Goal: Task Accomplishment & Management: Manage account settings

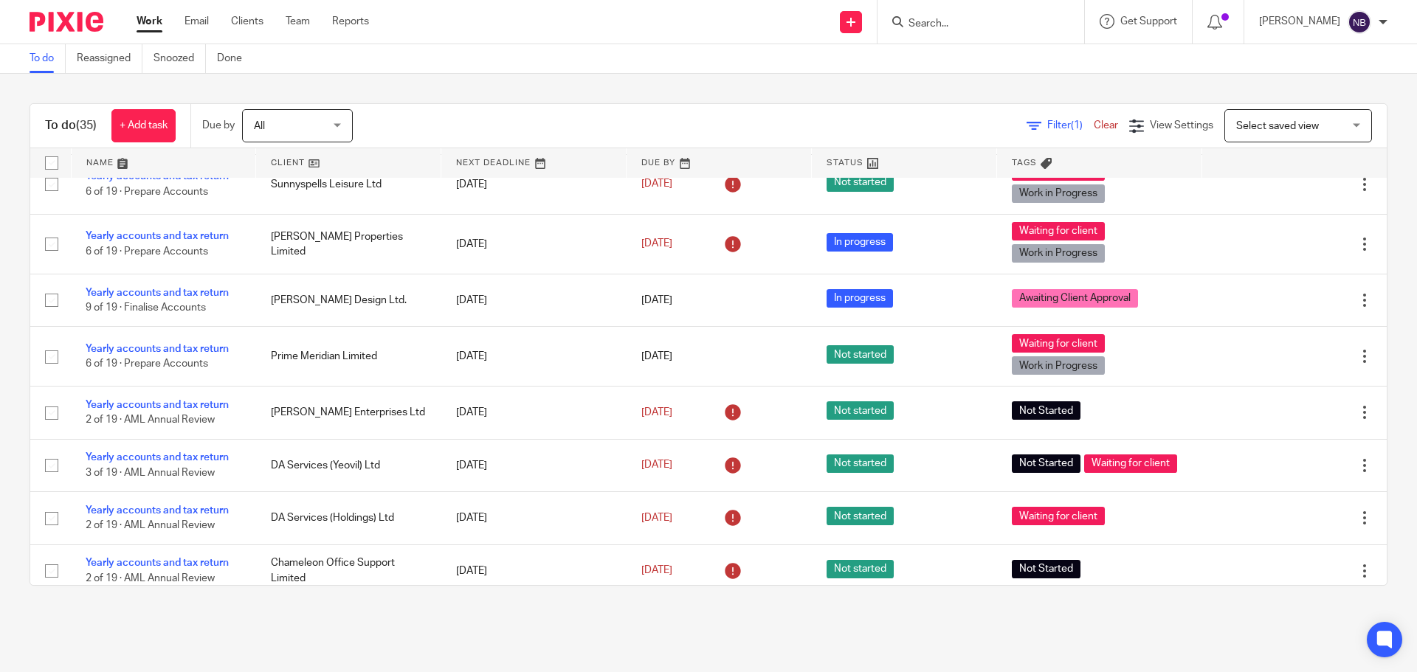
scroll to position [812, 0]
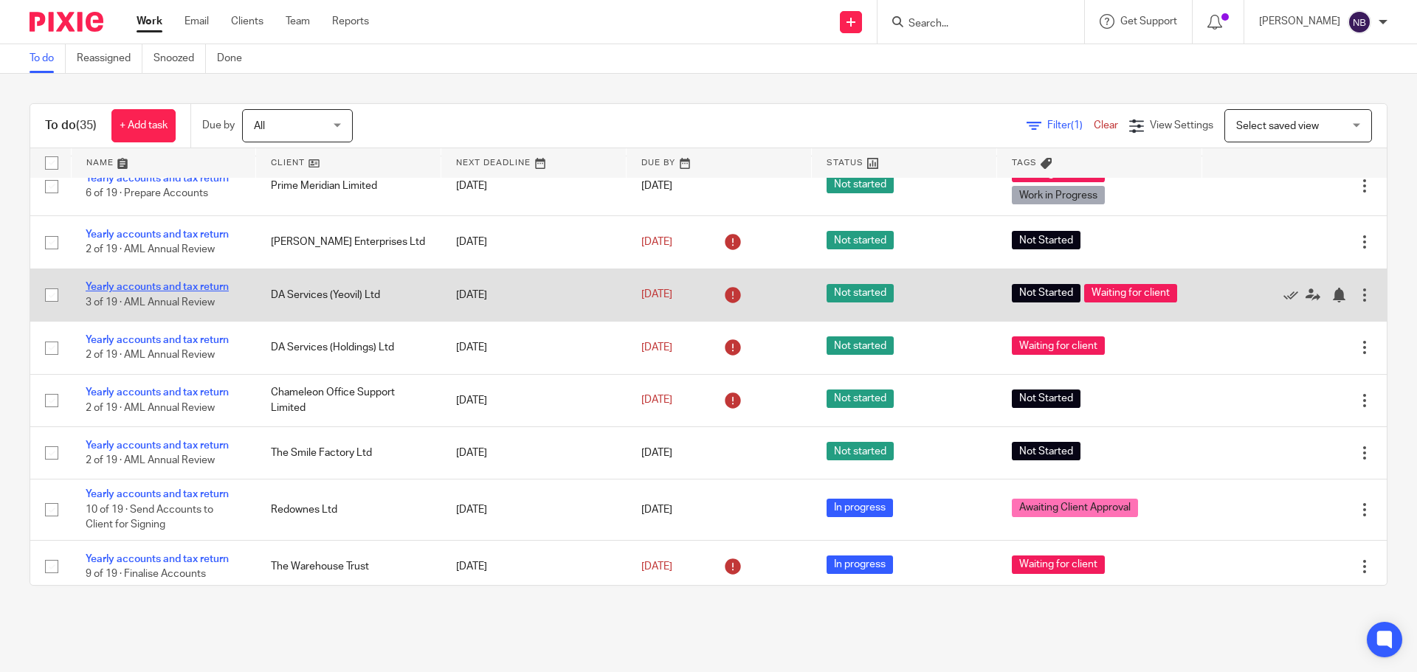
click at [193, 286] on link "Yearly accounts and tax return" at bounding box center [157, 287] width 143 height 10
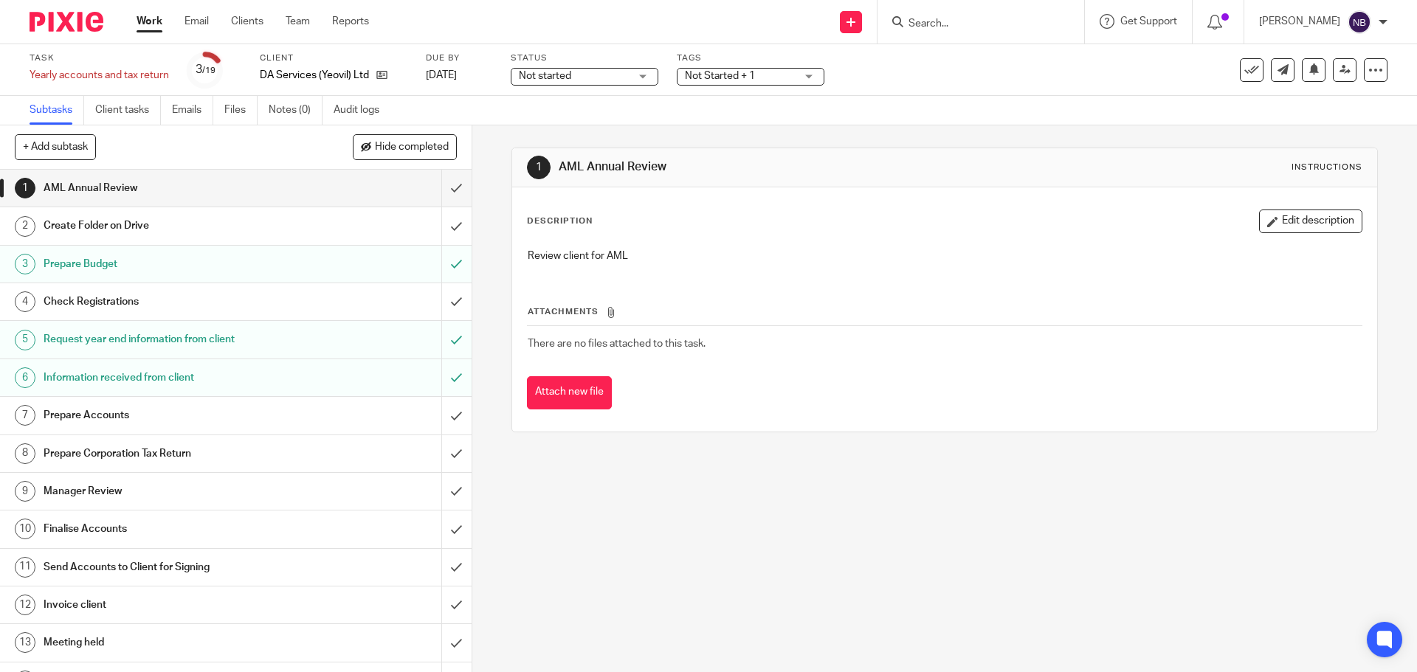
drag, startPoint x: 772, startPoint y: 78, endPoint x: 768, endPoint y: 92, distance: 14.7
click at [772, 78] on span "Not Started + 1" at bounding box center [740, 77] width 111 height 16
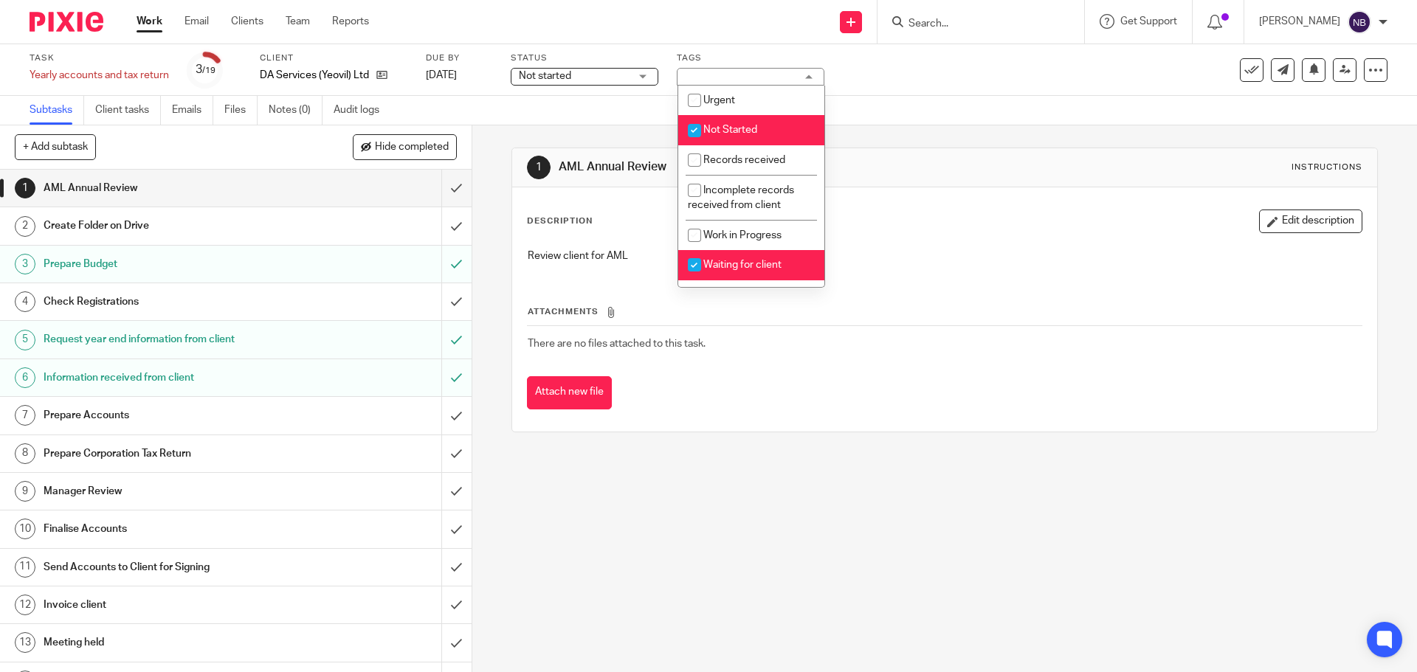
click at [714, 120] on li "Not Started" at bounding box center [751, 130] width 146 height 30
checkbox input "false"
click at [712, 258] on li "Waiting for client" at bounding box center [751, 265] width 146 height 30
checkbox input "false"
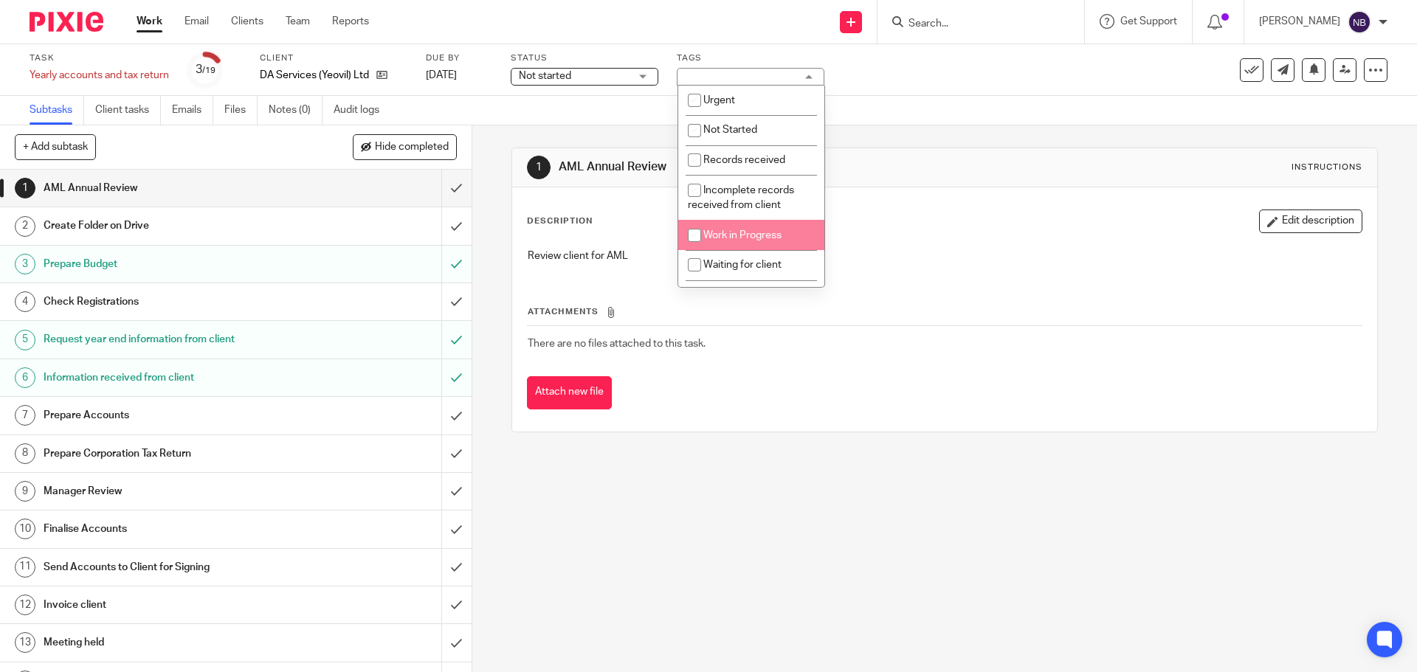
click at [706, 229] on input "checkbox" at bounding box center [695, 235] width 28 height 28
checkbox input "true"
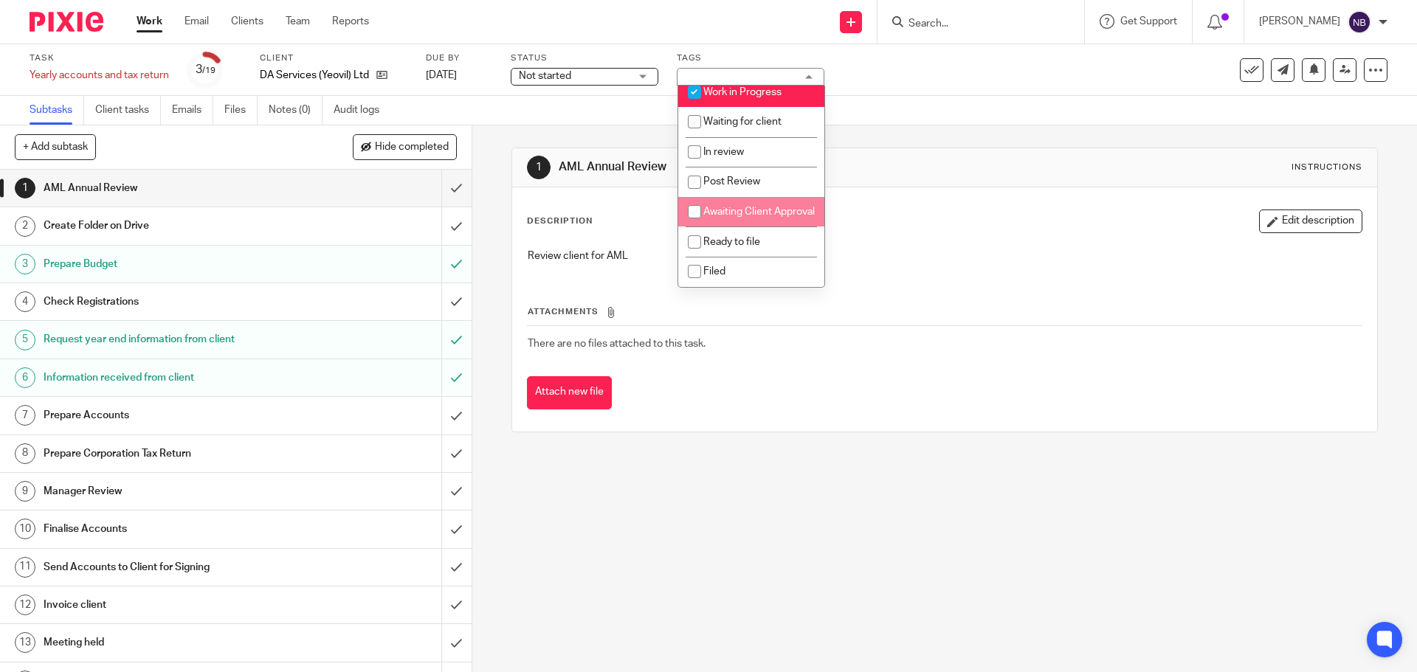
click at [579, 79] on span "Not started" at bounding box center [574, 77] width 111 height 16
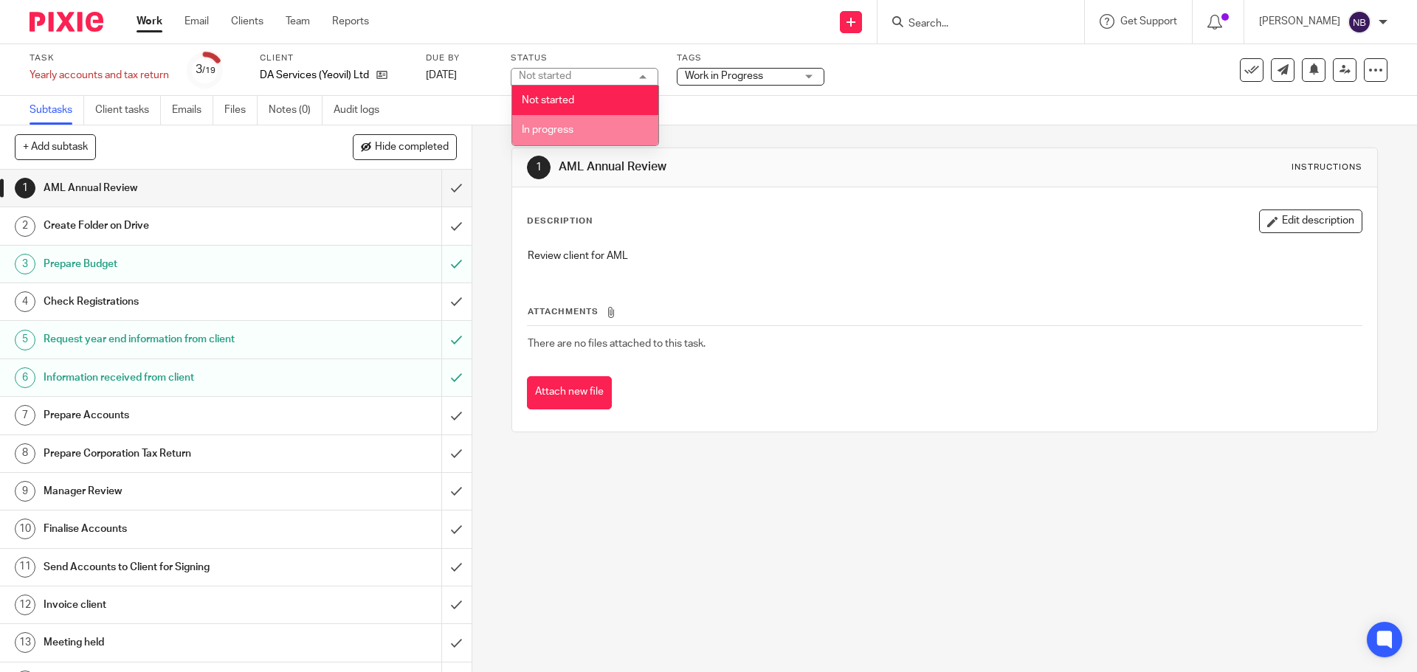
click at [563, 126] on span "In progress" at bounding box center [548, 130] width 52 height 10
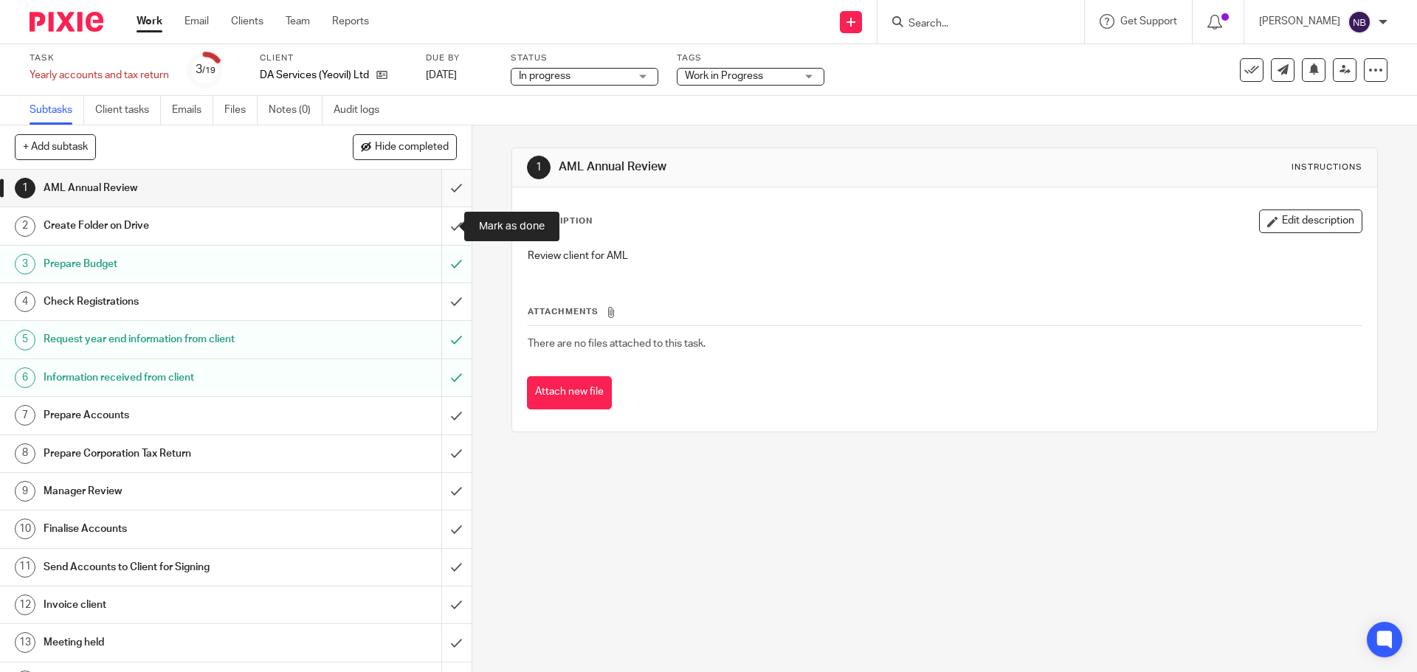
click at [439, 186] on input "submit" at bounding box center [236, 188] width 472 height 37
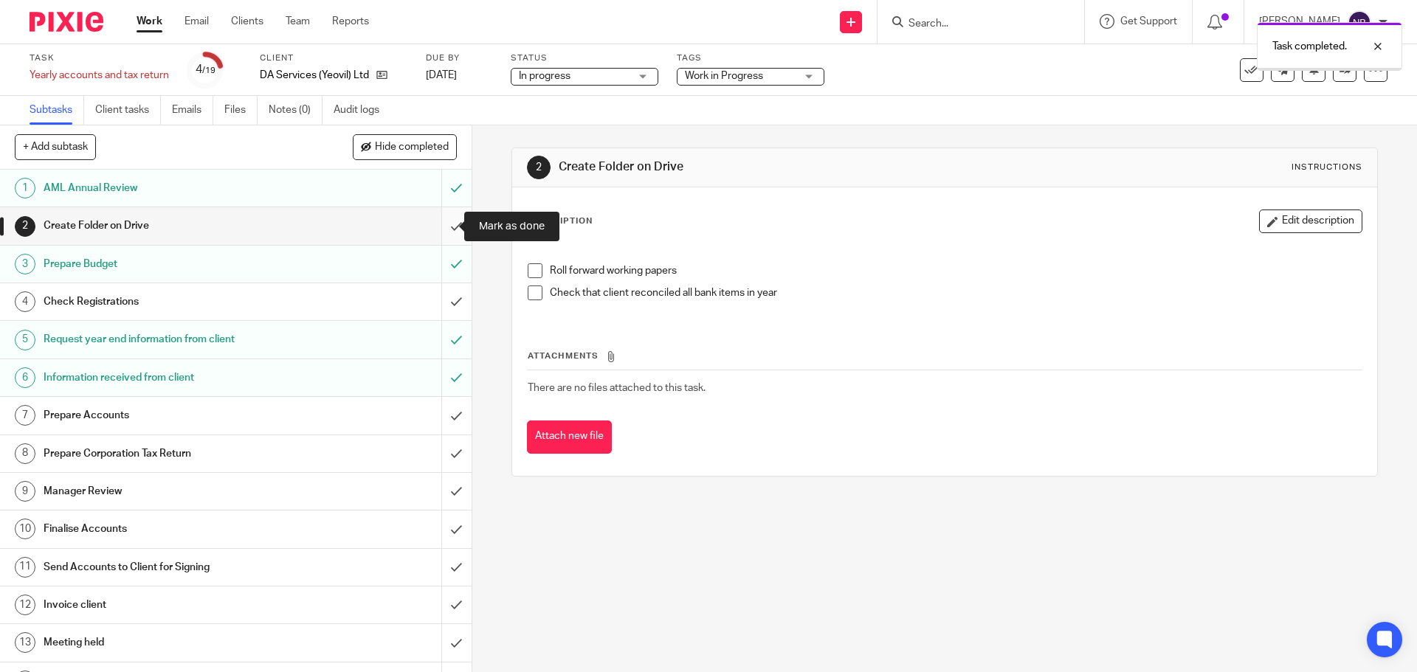
click at [436, 231] on input "submit" at bounding box center [236, 225] width 472 height 37
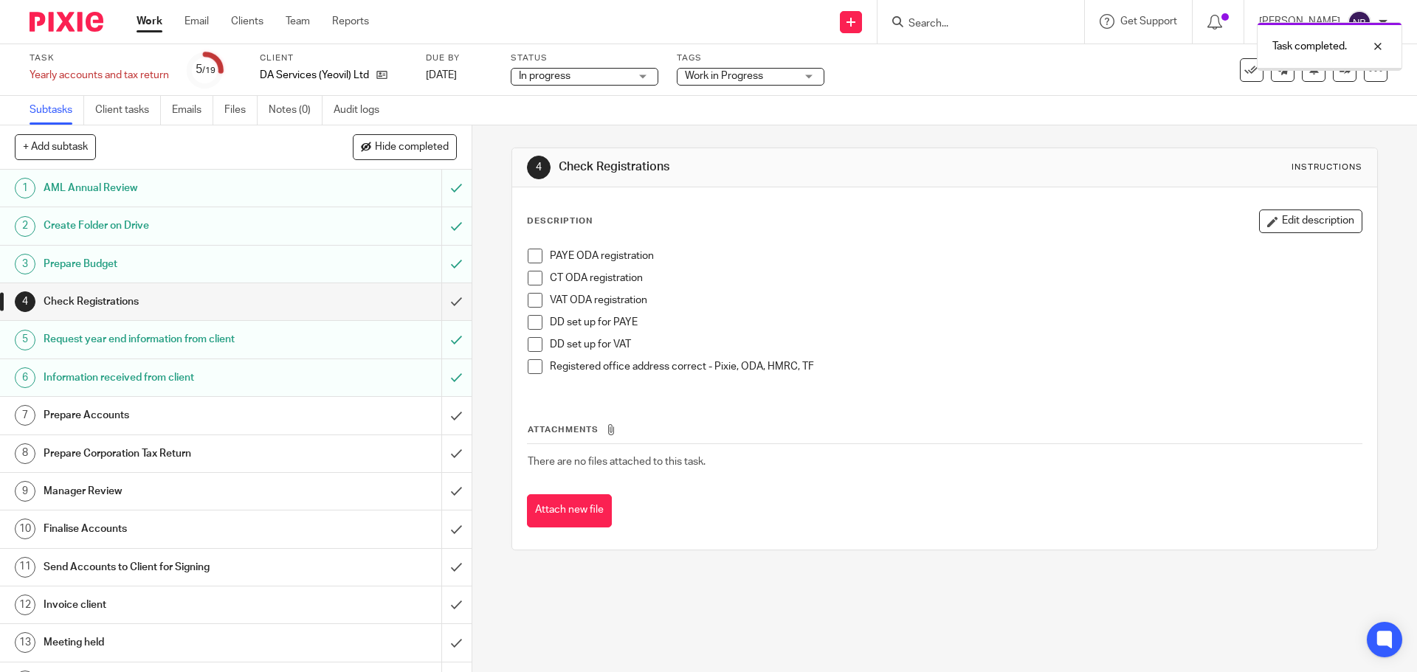
click at [329, 264] on div "Prepare Budget" at bounding box center [235, 264] width 383 height 22
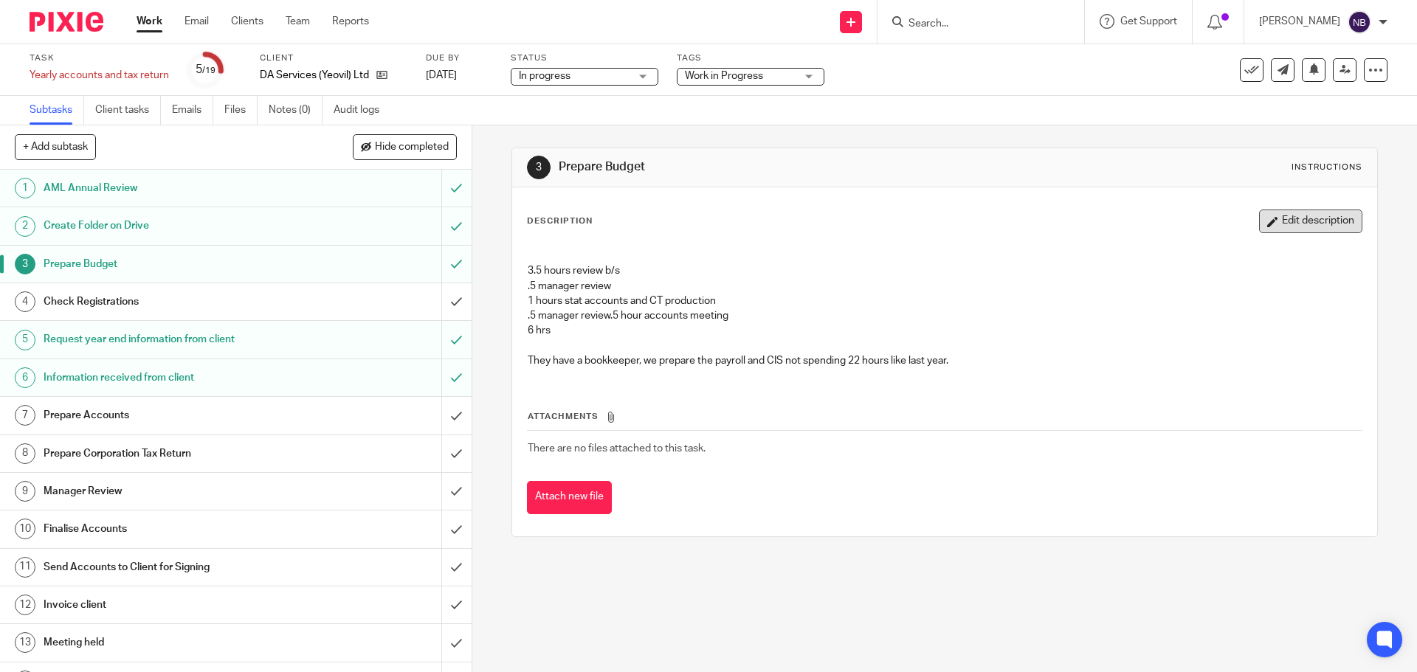
click at [1263, 229] on button "Edit description" at bounding box center [1310, 222] width 103 height 24
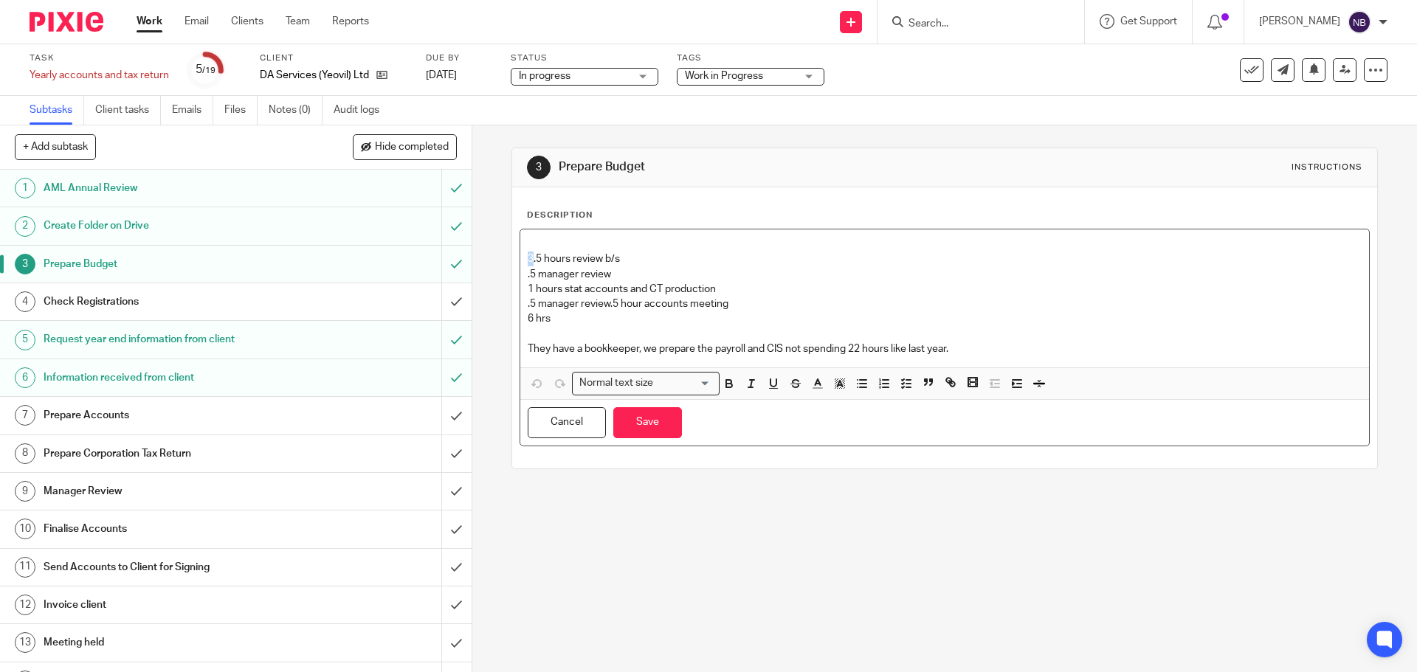
drag, startPoint x: 528, startPoint y: 258, endPoint x: 488, endPoint y: 257, distance: 39.9
click at [488, 257] on div "3 Prepare Budget Instructions Description 3.5 hours review b/s .5 manager revie…" at bounding box center [944, 398] width 945 height 547
click at [661, 426] on button "Save" at bounding box center [647, 423] width 69 height 32
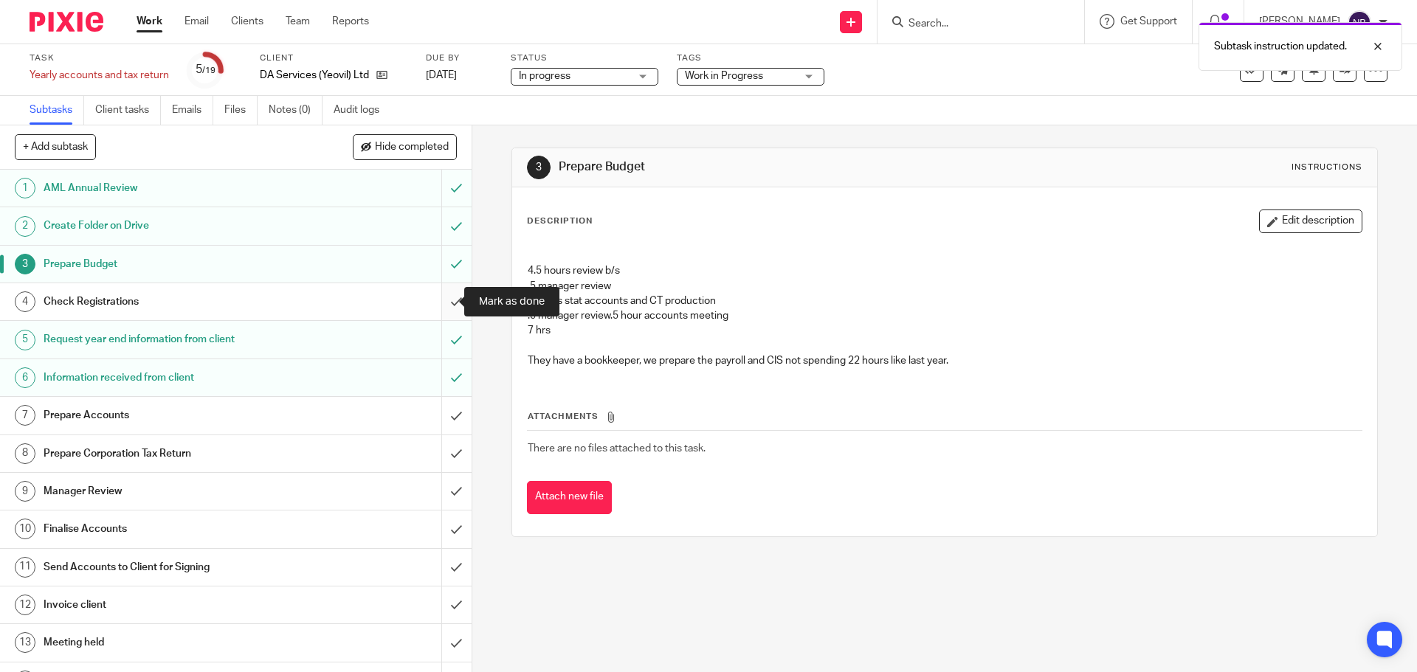
click at [438, 300] on input "submit" at bounding box center [236, 301] width 472 height 37
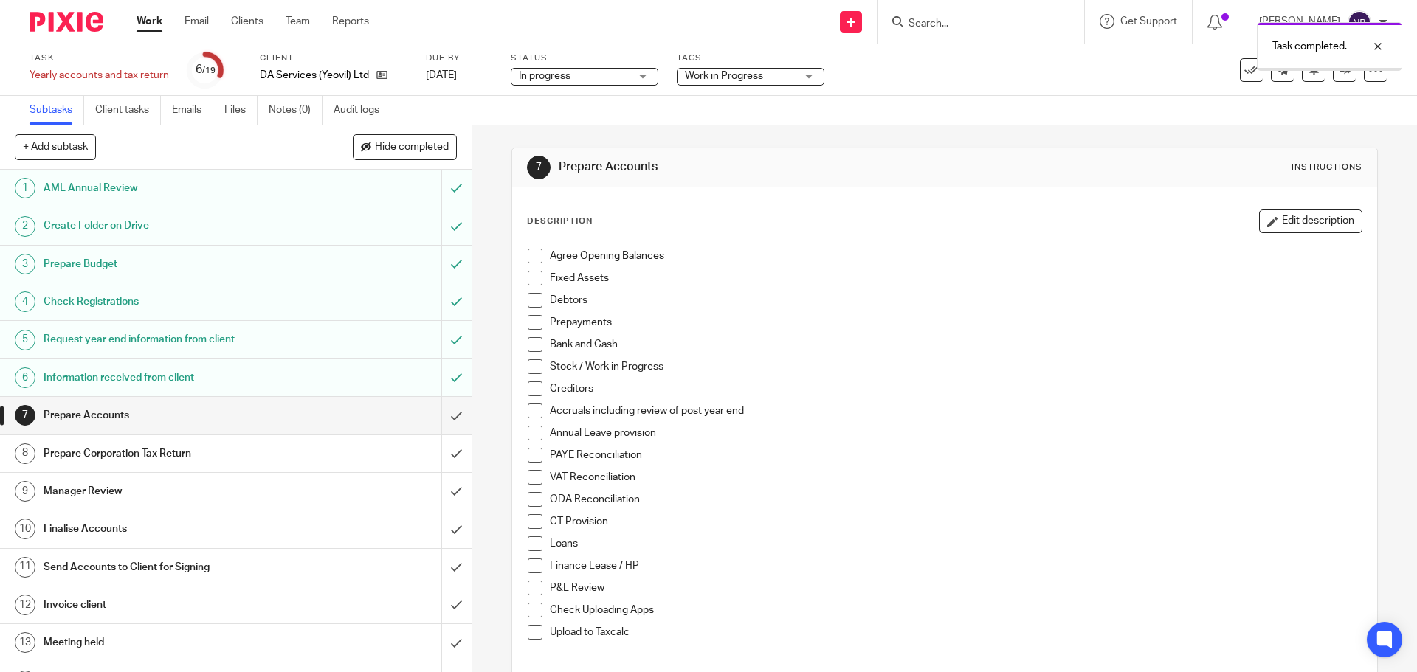
click at [351, 340] on div "Request year end information from client" at bounding box center [235, 339] width 383 height 22
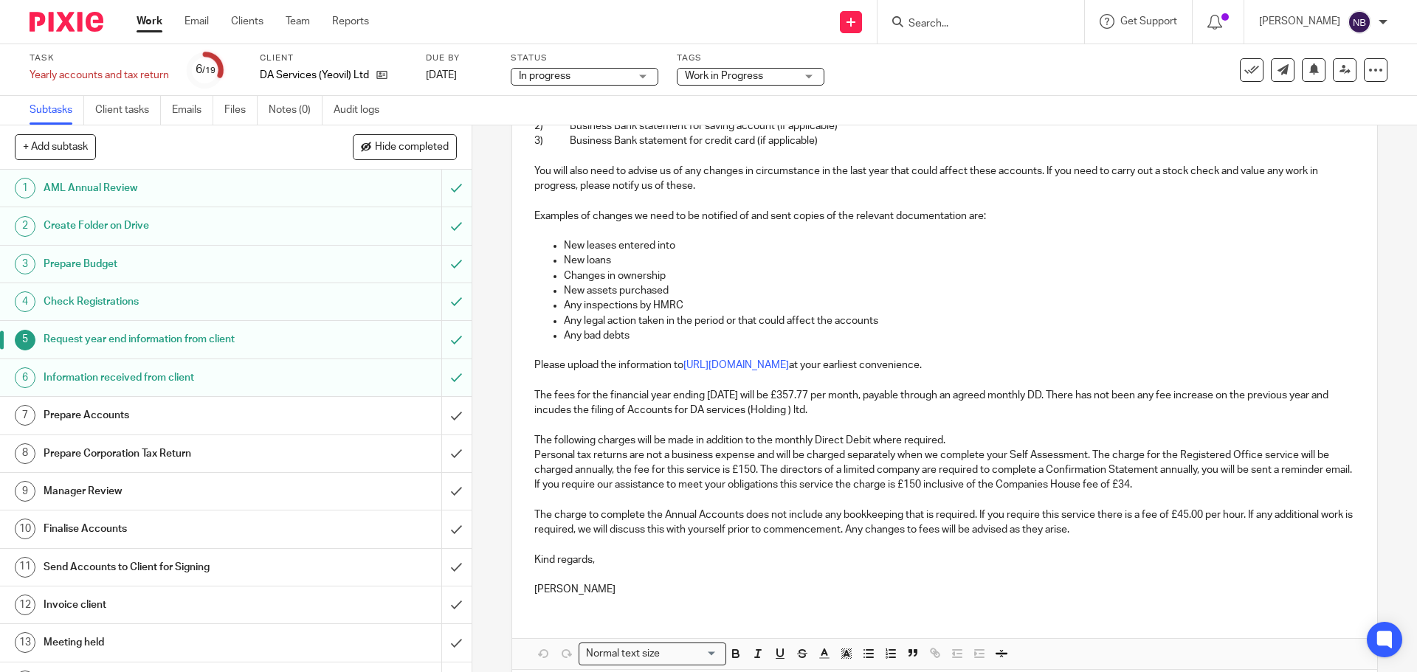
scroll to position [295, 0]
